Goal: Navigation & Orientation: Find specific page/section

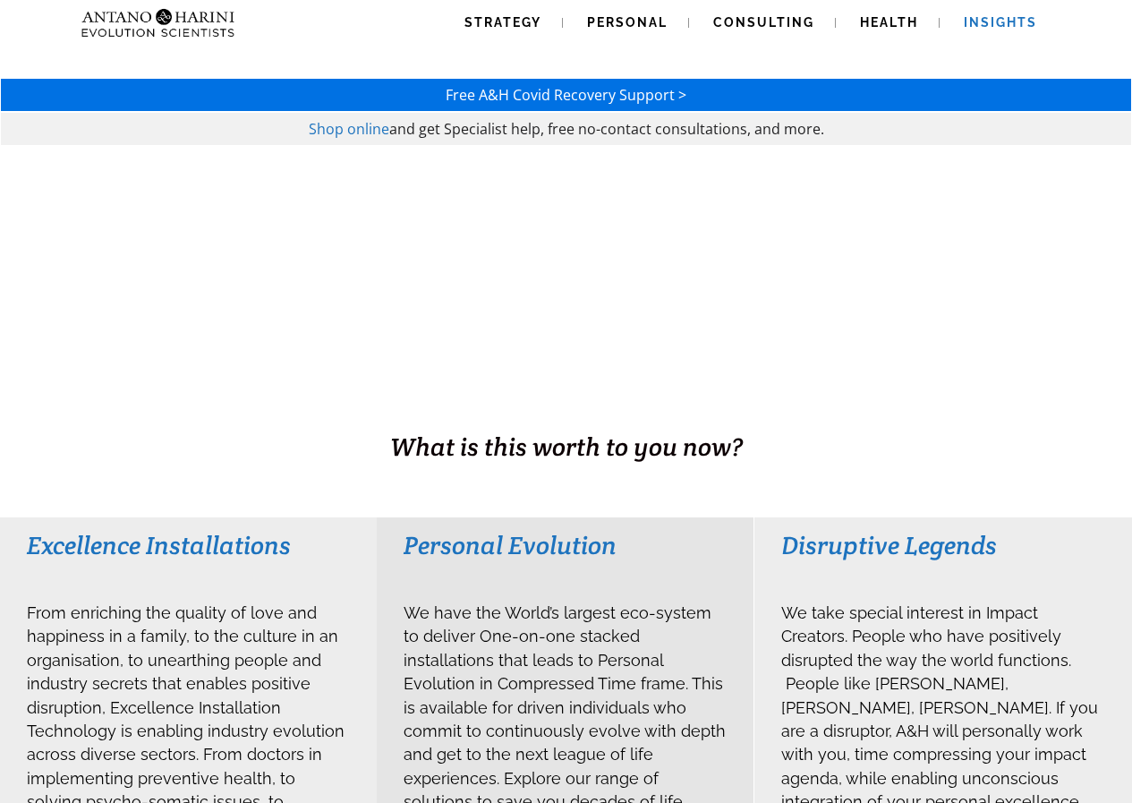
click at [1045, 21] on link "Insights" at bounding box center [1000, 23] width 116 height 46
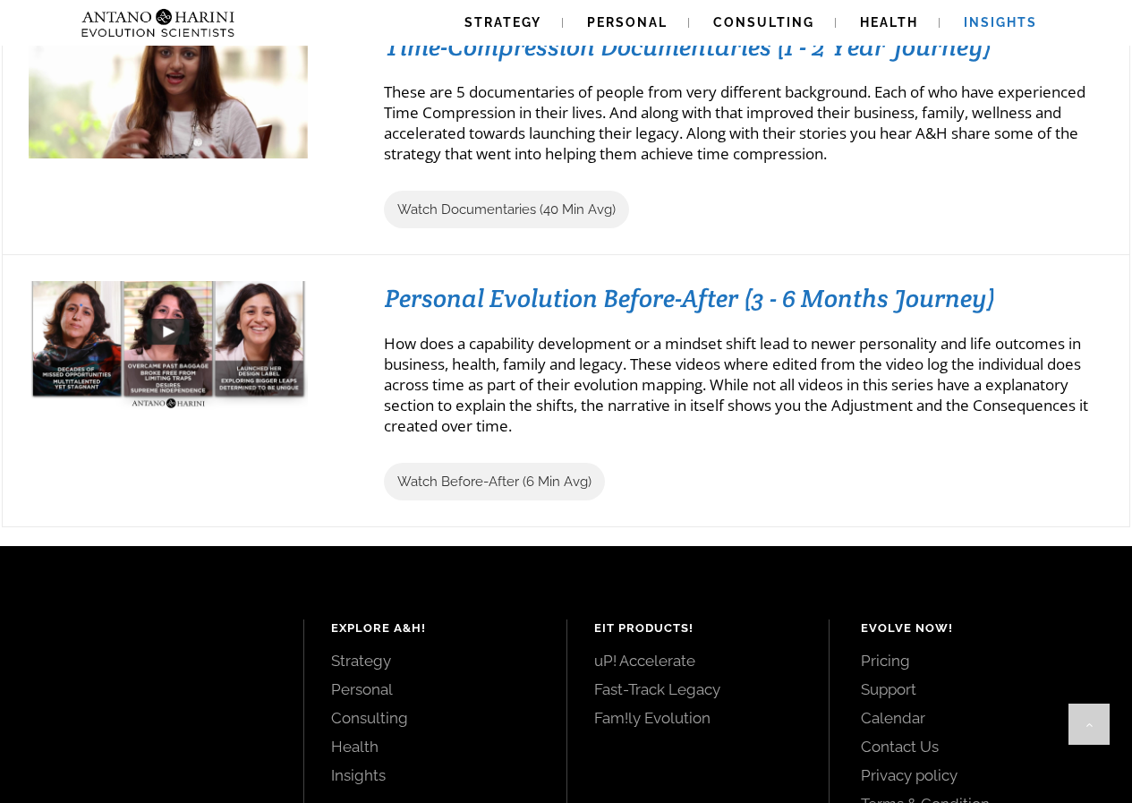
scroll to position [2186, 0]
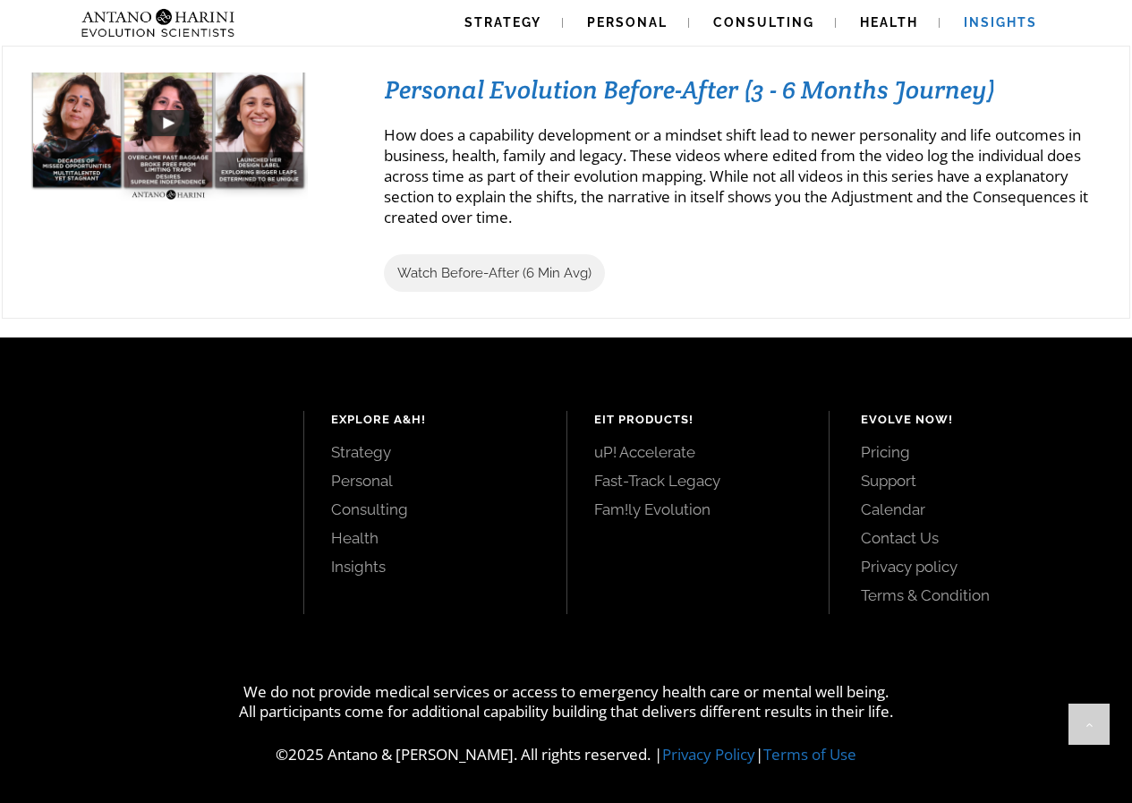
click at [377, 503] on link "Consulting" at bounding box center [435, 509] width 208 height 20
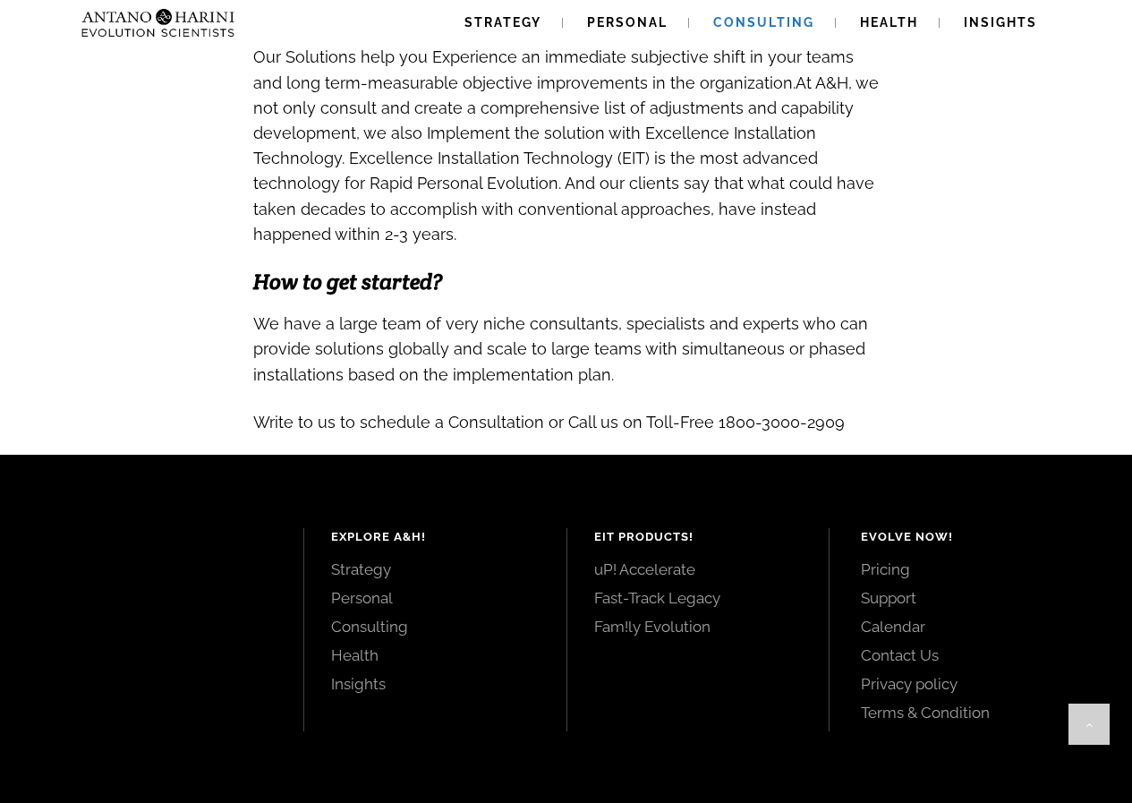
scroll to position [1871, 0]
